Goal: Task Accomplishment & Management: Manage account settings

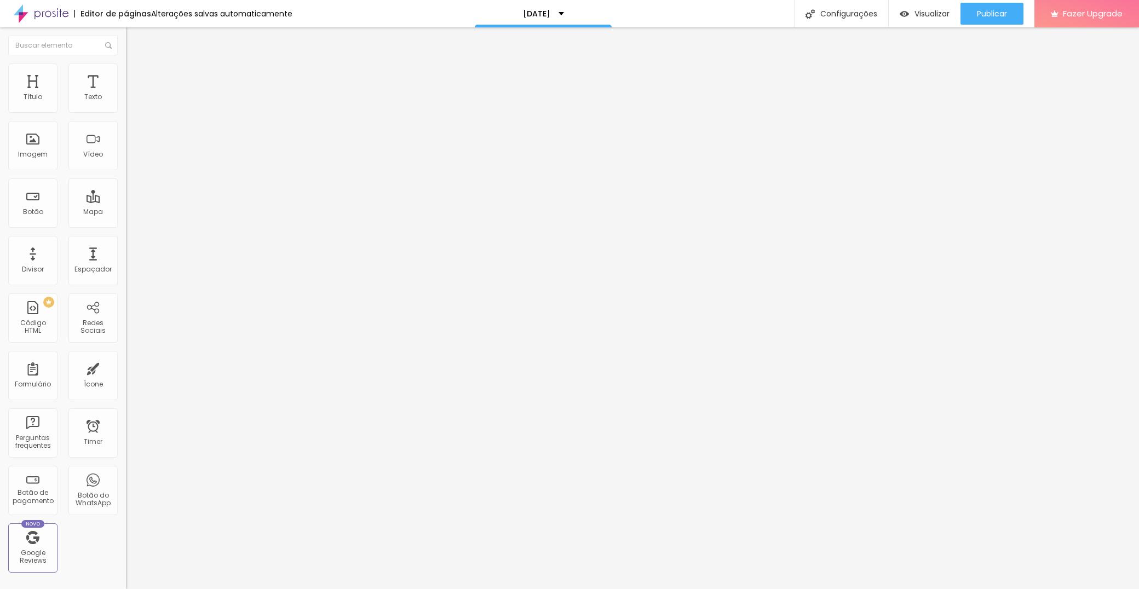
click at [126, 94] on span "Trocar imagem" at bounding box center [156, 89] width 60 height 9
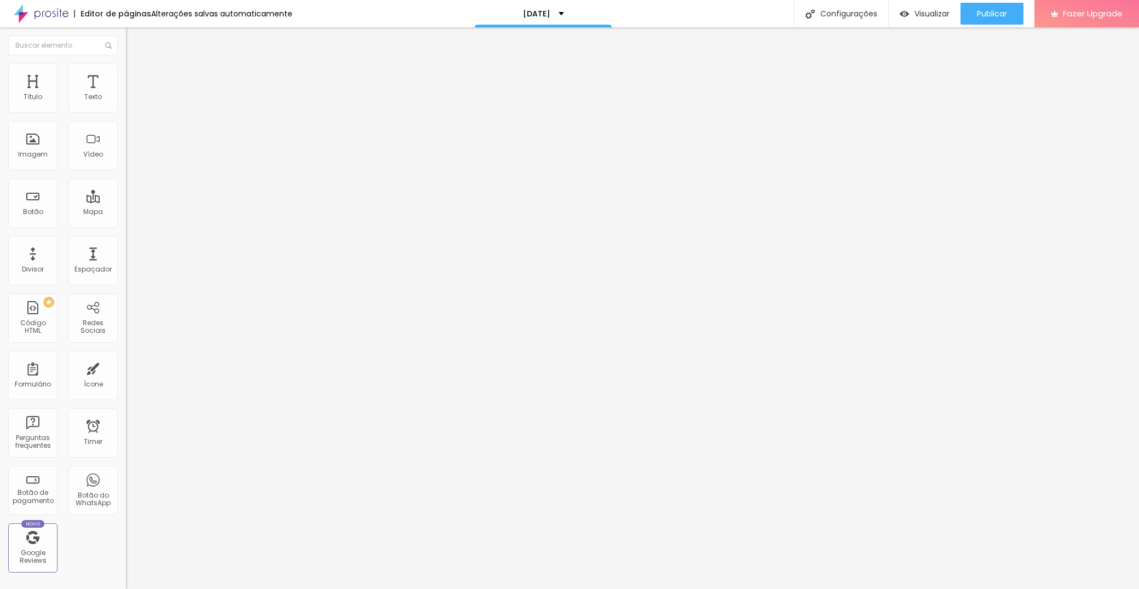
click at [126, 94] on span "Trocar imagem" at bounding box center [156, 89] width 60 height 9
